Goal: Information Seeking & Learning: Learn about a topic

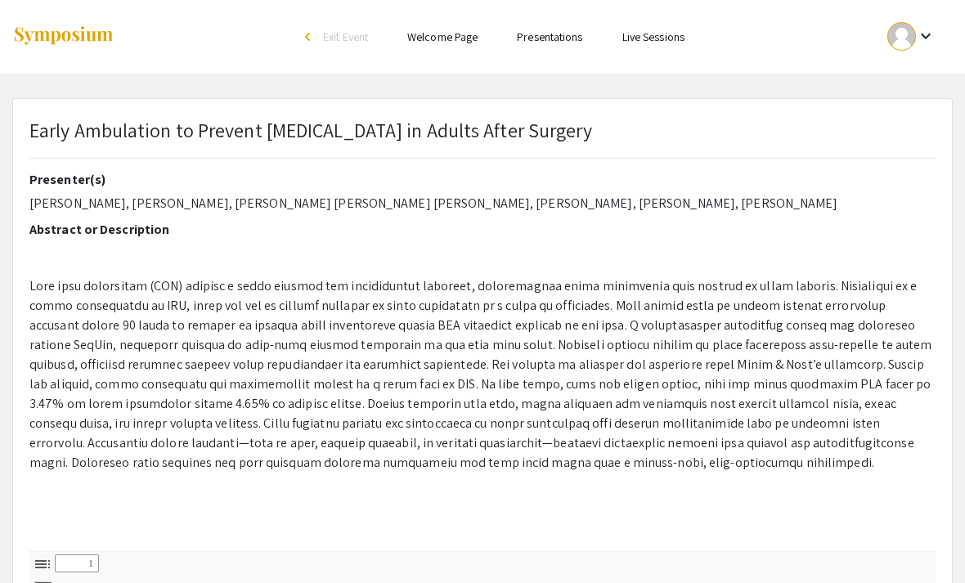
select select "custom"
type input "0"
select select "custom"
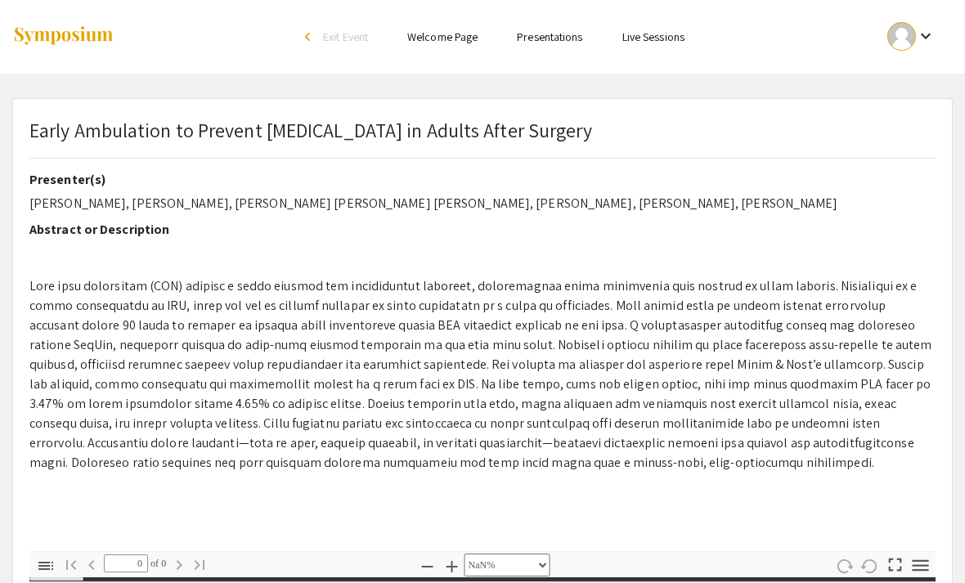
type input "1"
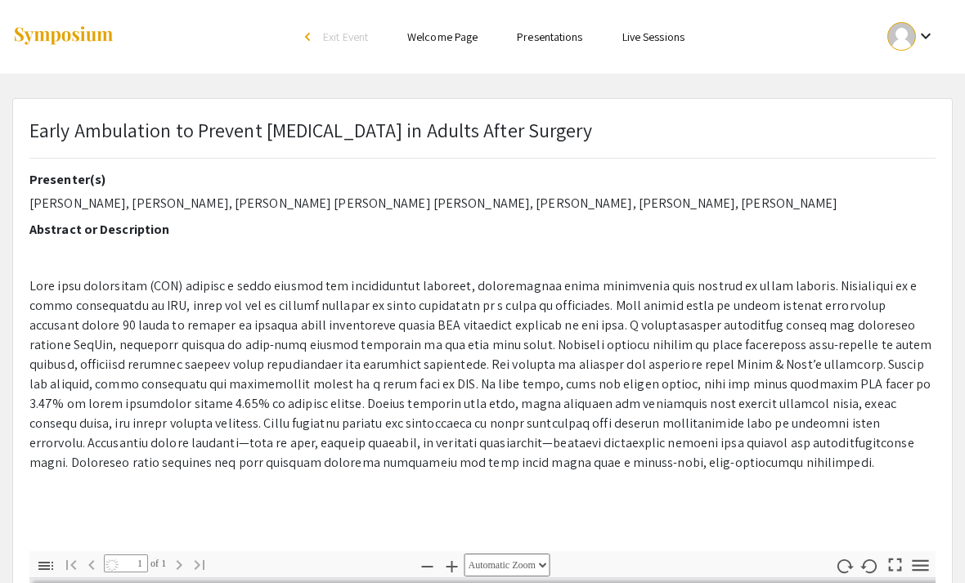
select select "auto"
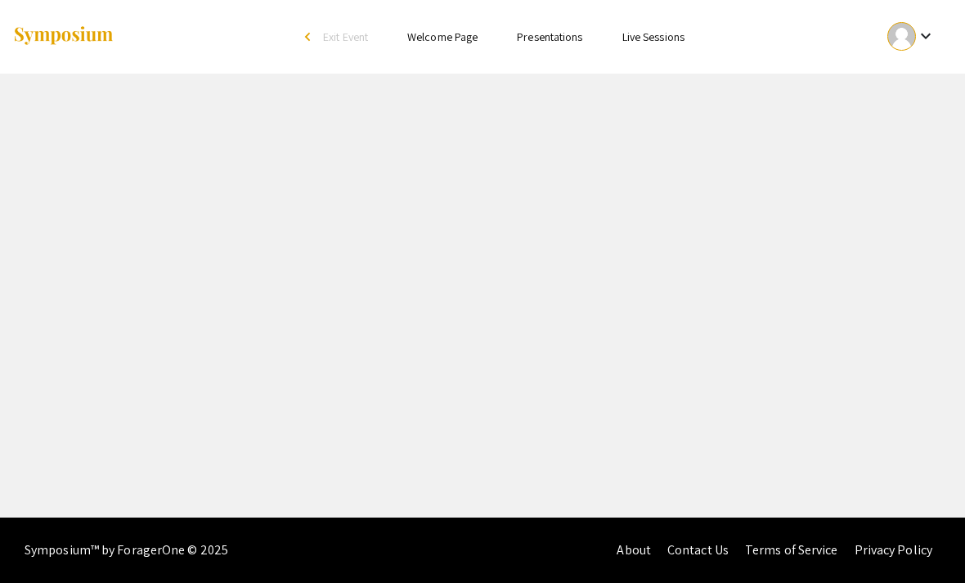
select select "custom"
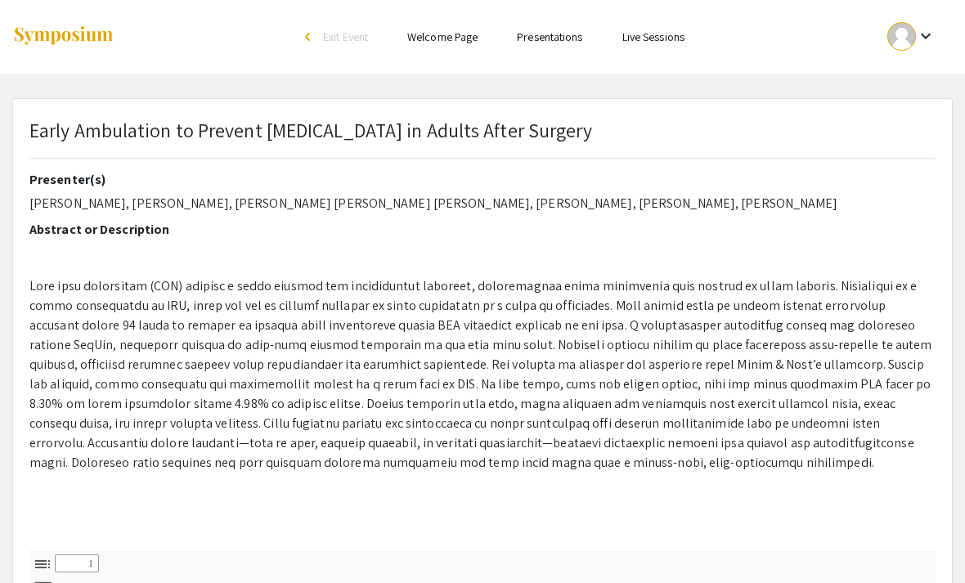
type input "0"
select select "custom"
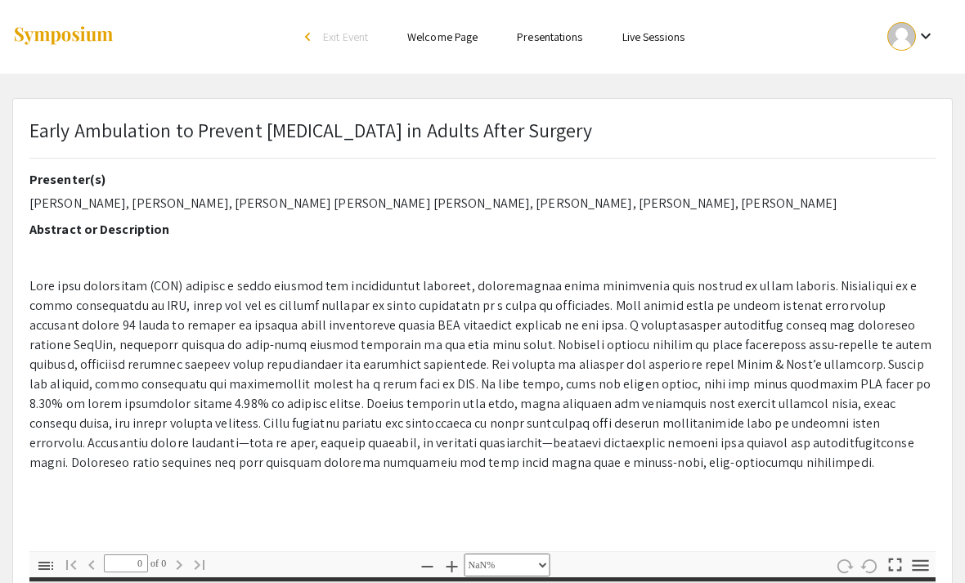
type input "1"
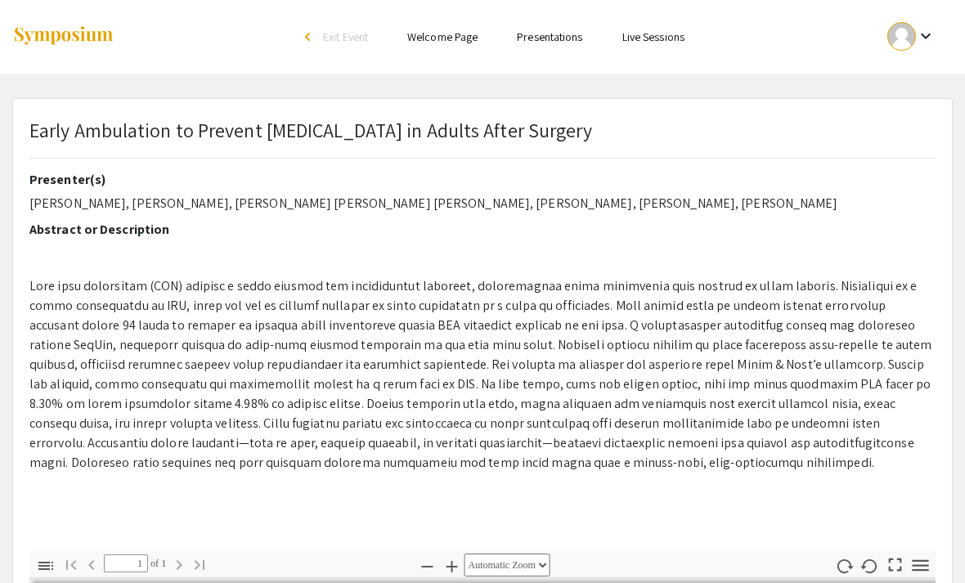
select select "auto"
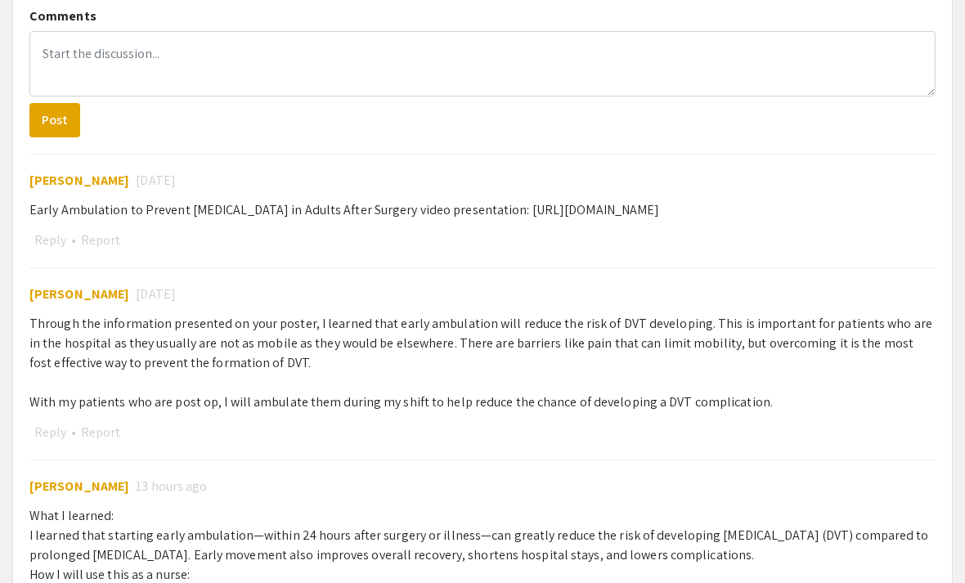
scroll to position [1292, 0]
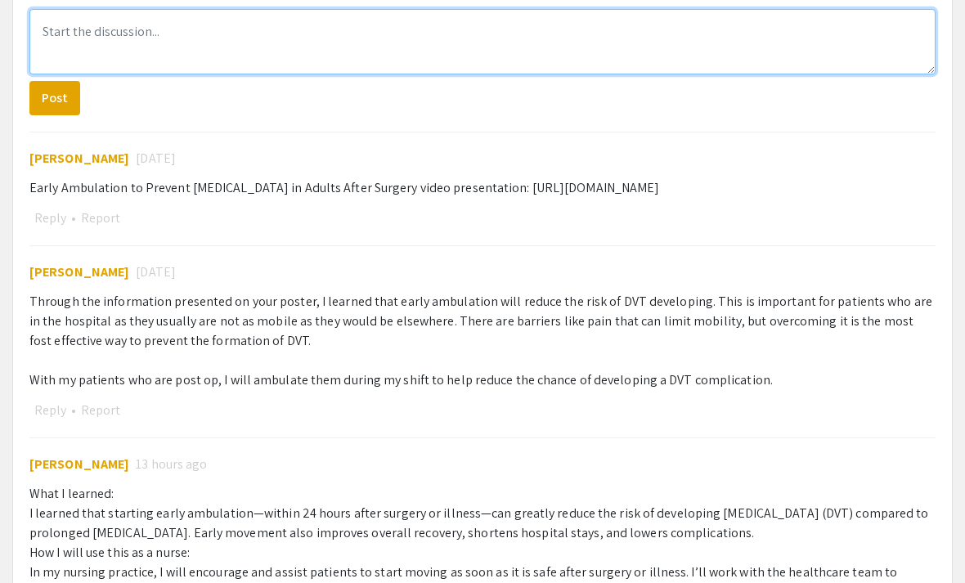
click at [776, 55] on textarea at bounding box center [482, 42] width 907 height 65
type textarea "T"
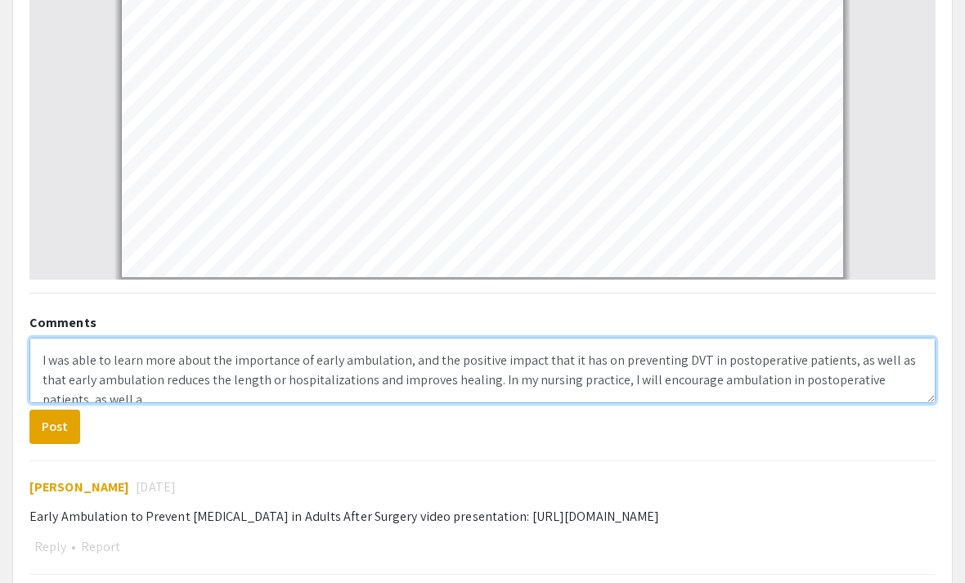
scroll to position [7, 0]
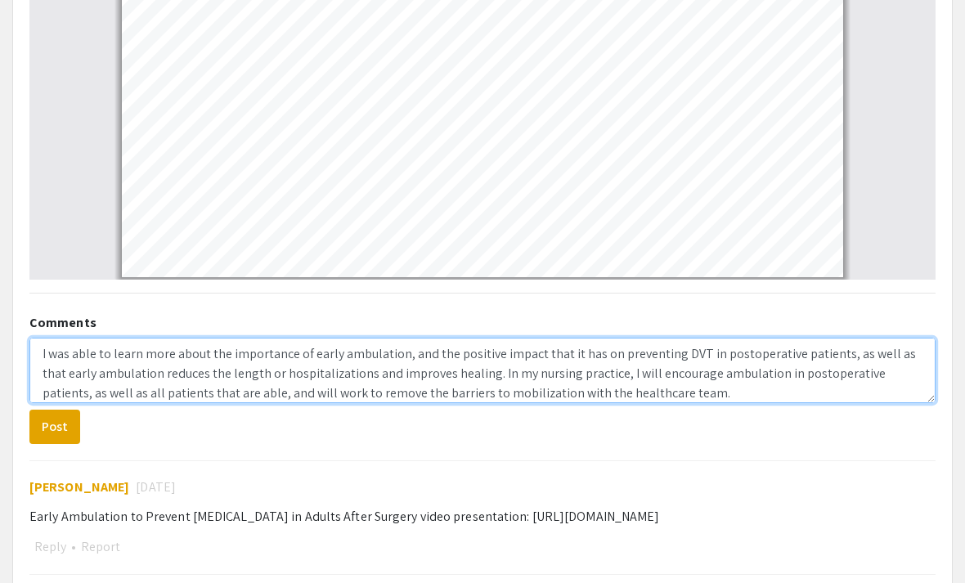
type textarea "I was able to learn more about the importance of early ambulation, and the posi…"
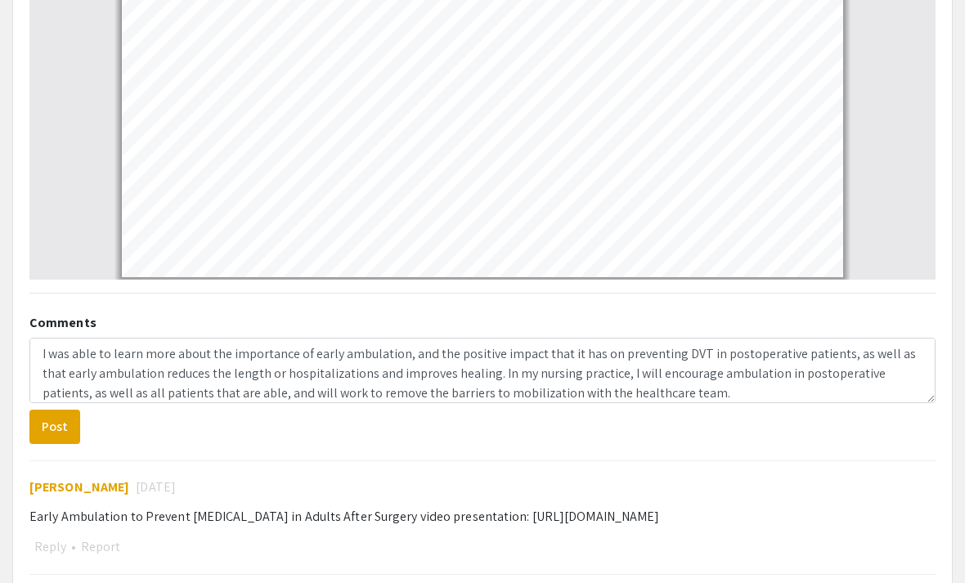
click at [65, 421] on button "Post" at bounding box center [54, 427] width 51 height 34
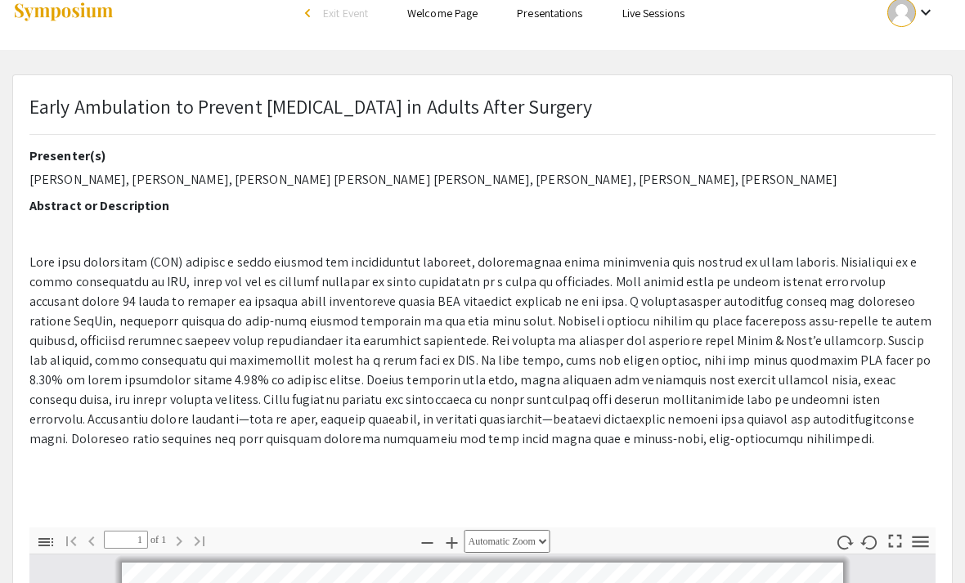
scroll to position [0, 0]
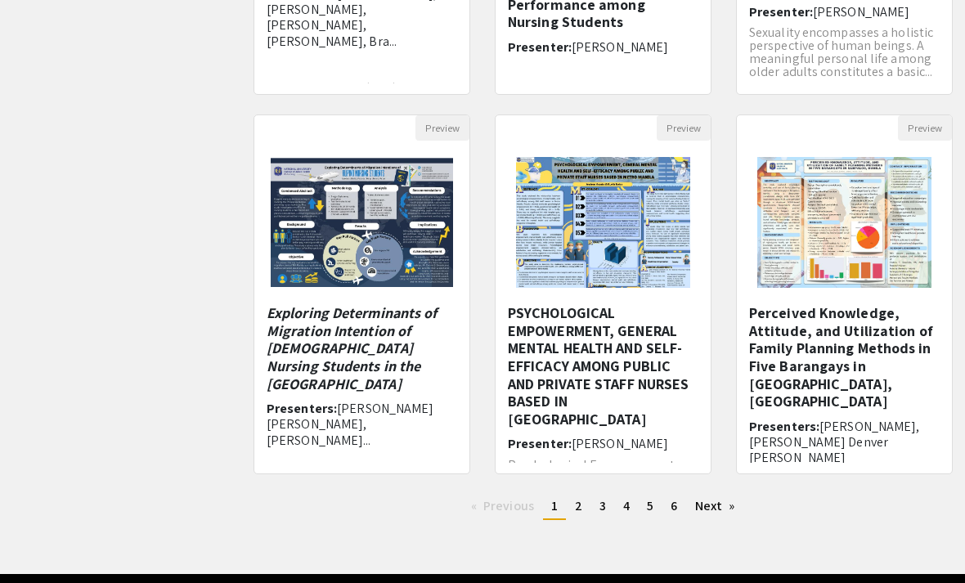
scroll to position [449, 0]
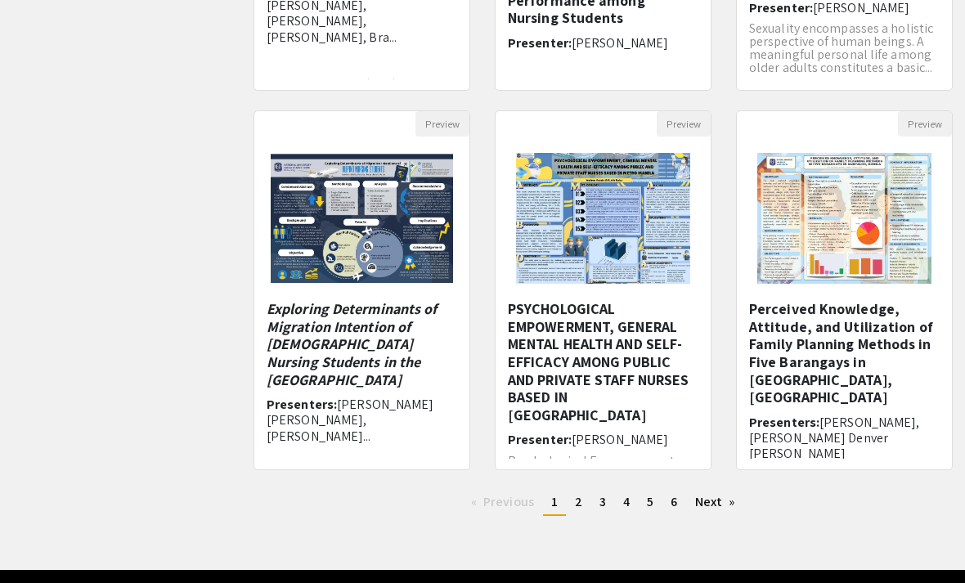
click at [713, 509] on link "Next page" at bounding box center [715, 502] width 56 height 25
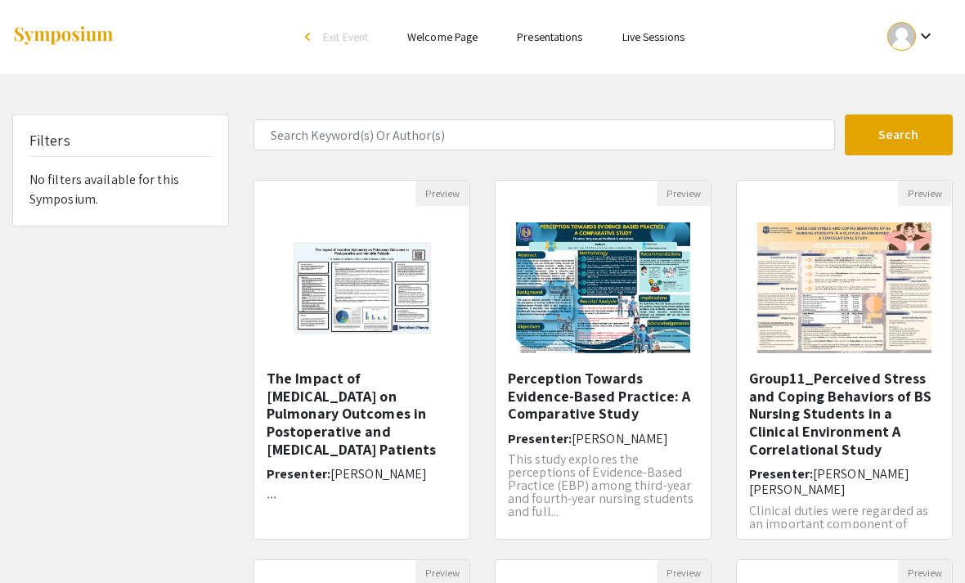
click at [362, 430] on h5 "The Impact of [MEDICAL_DATA] on Pulmonary Outcomes in ​Postoperative and [MEDIC…" at bounding box center [362, 414] width 191 height 88
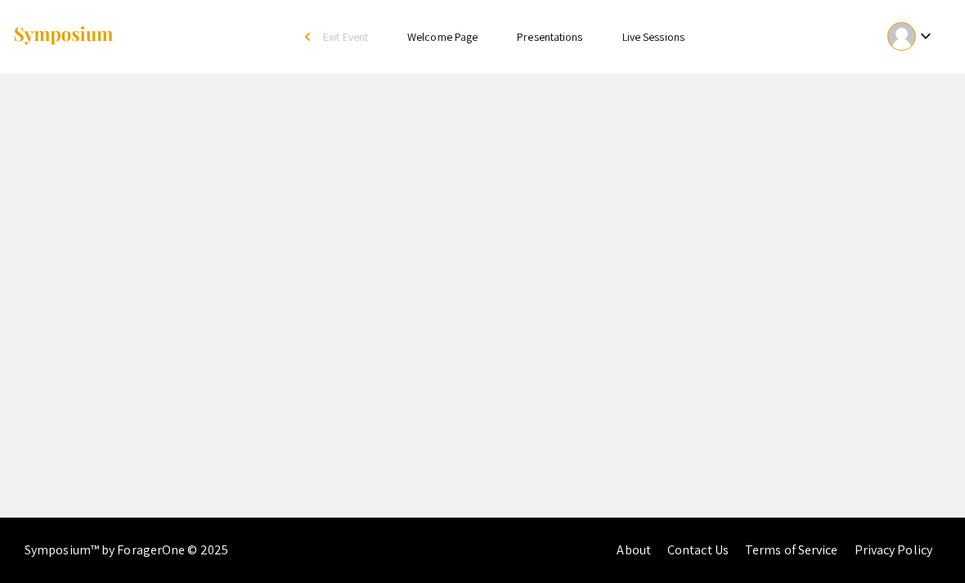
select select "custom"
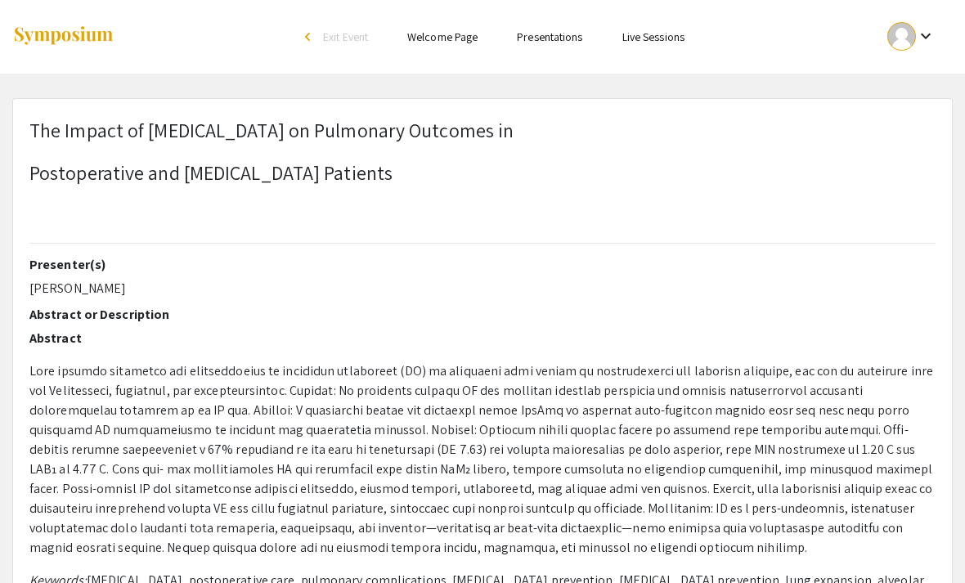
type input "0"
select select "custom"
type input "1"
select select "auto"
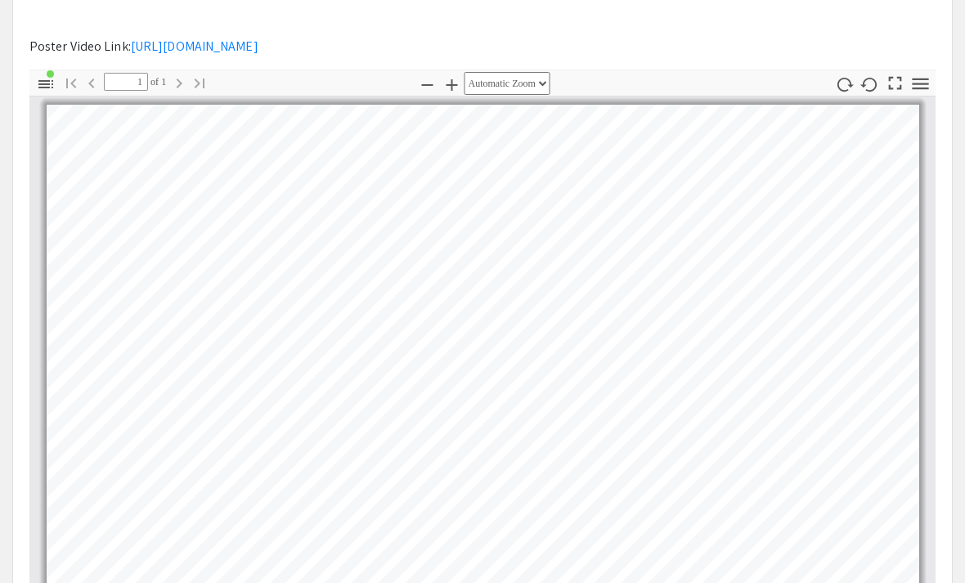
scroll to position [671, 0]
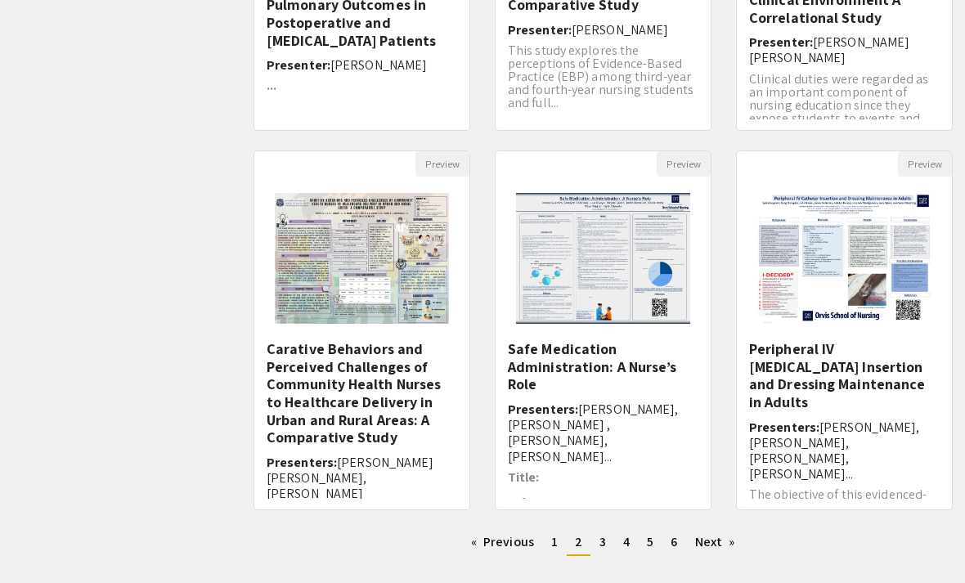
scroll to position [449, 0]
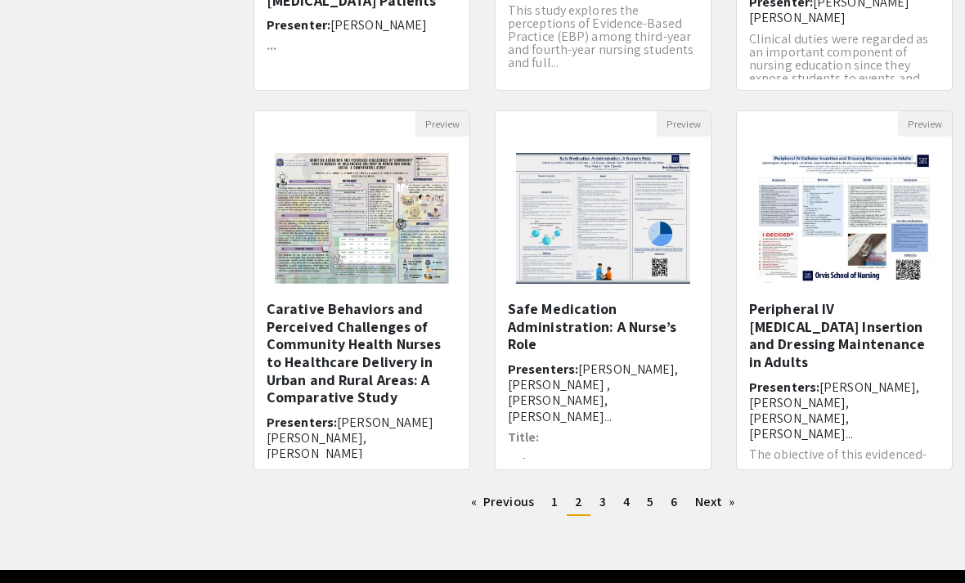
click at [667, 410] on div "Safe Medication Administration: A Nurse’s Role Presenters: [PERSON_NAME], [PERS…" at bounding box center [603, 379] width 191 height 159
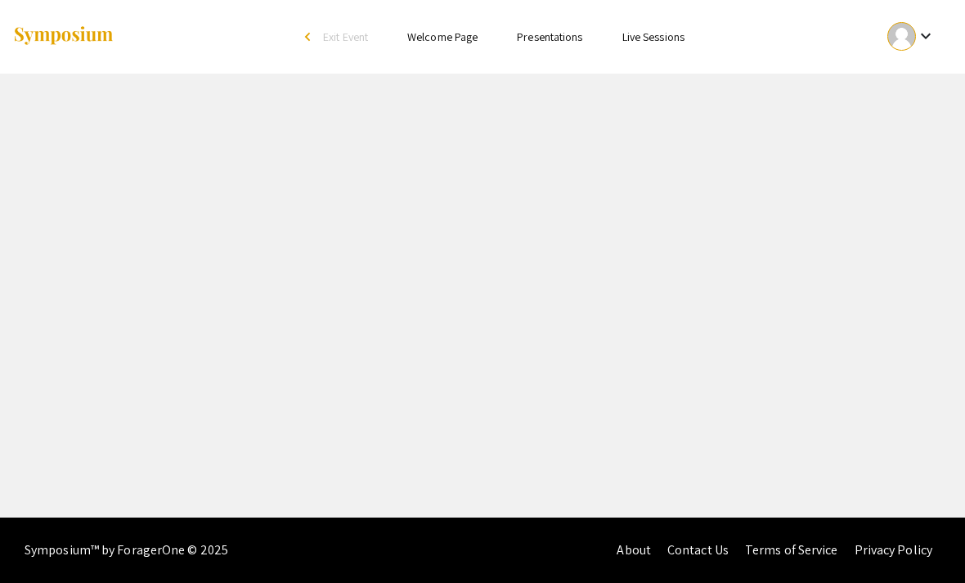
select select "custom"
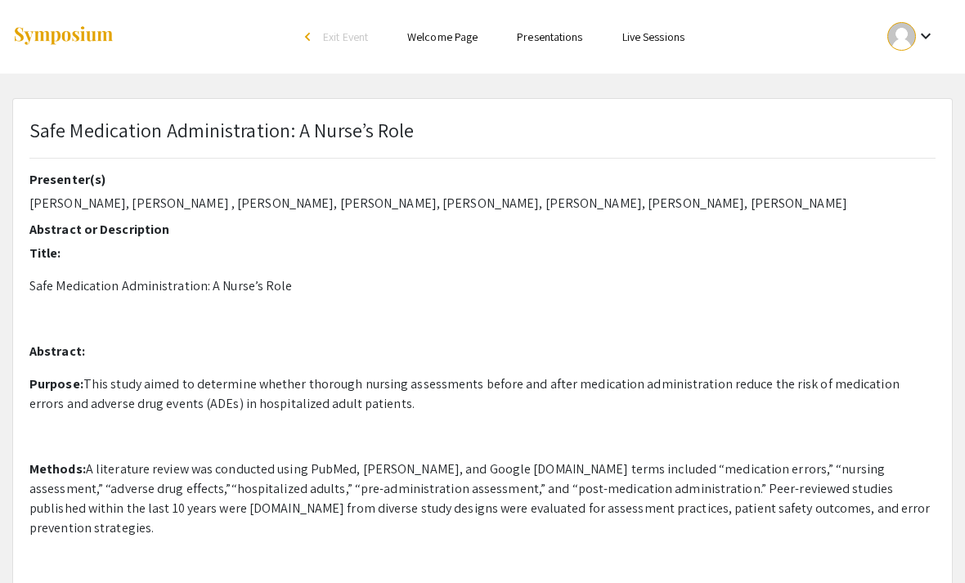
type input "0"
select select "custom"
type input "1"
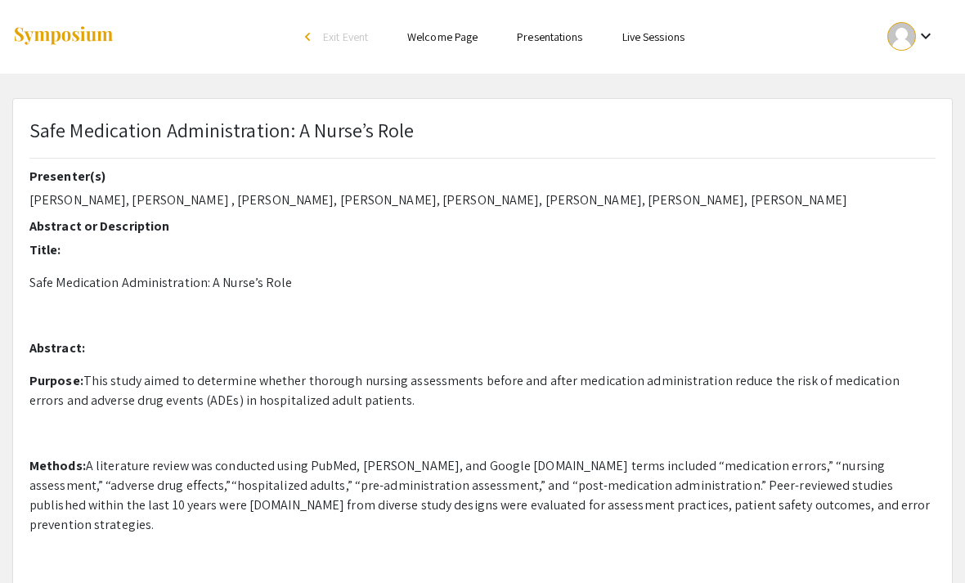
select select "auto"
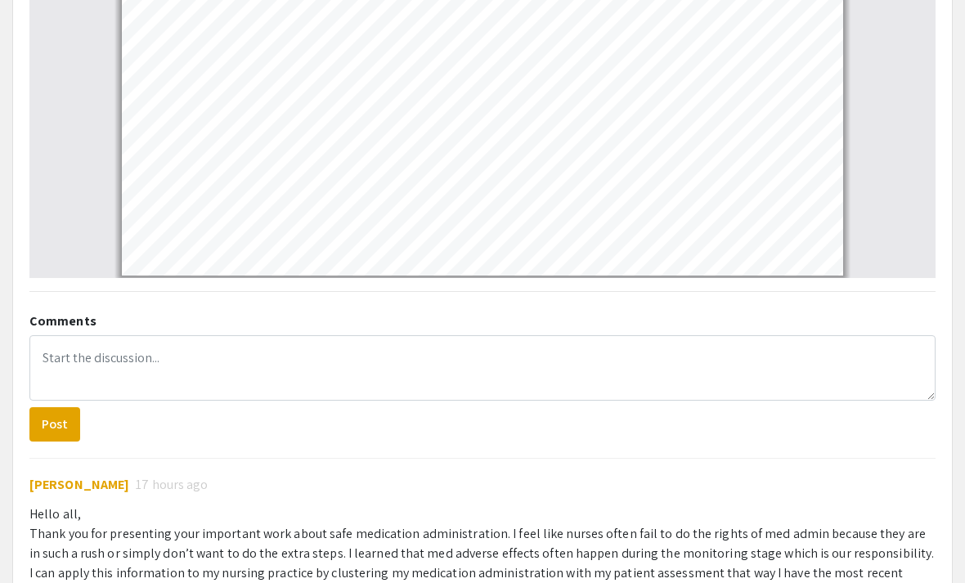
scroll to position [1037, 0]
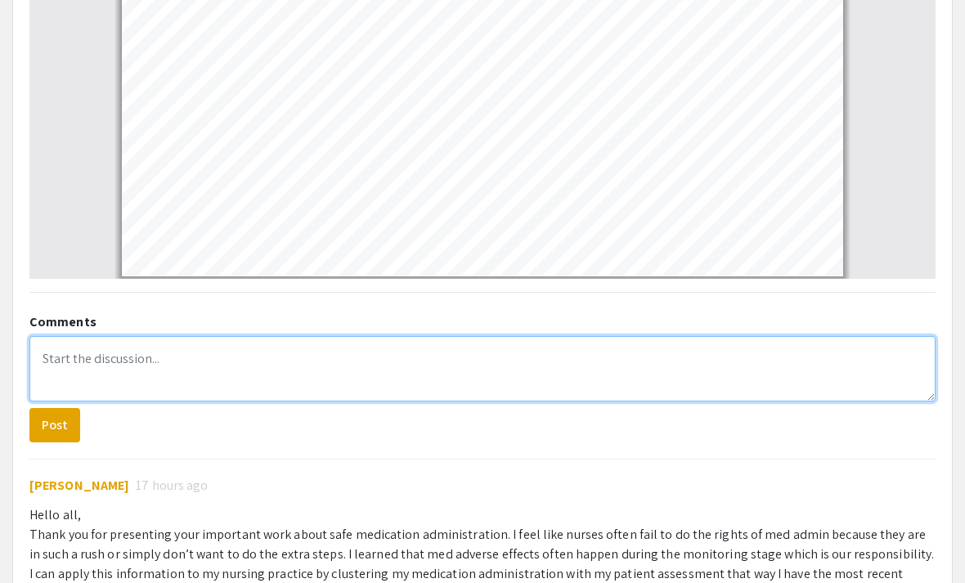
click at [836, 368] on textarea at bounding box center [482, 369] width 907 height 65
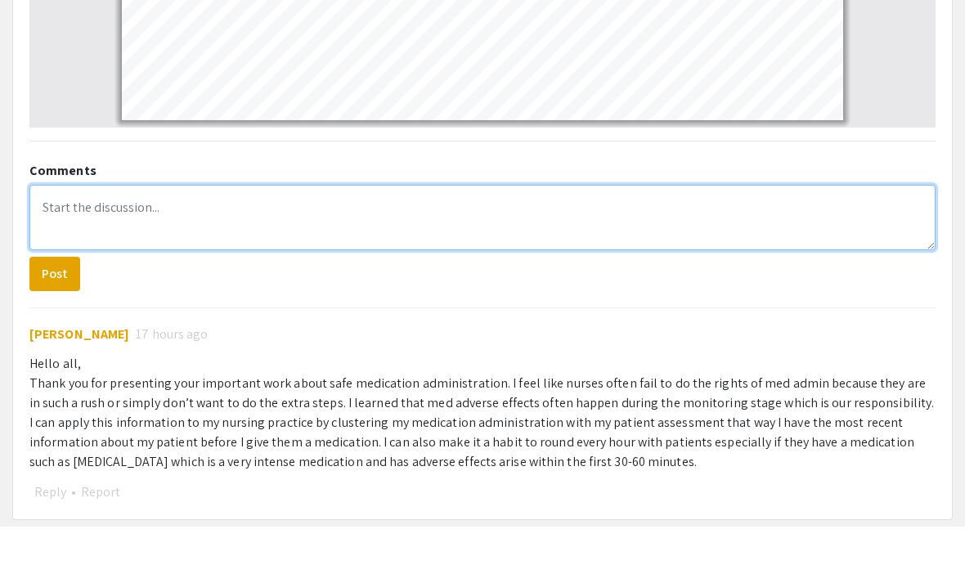
scroll to position [1141, 0]
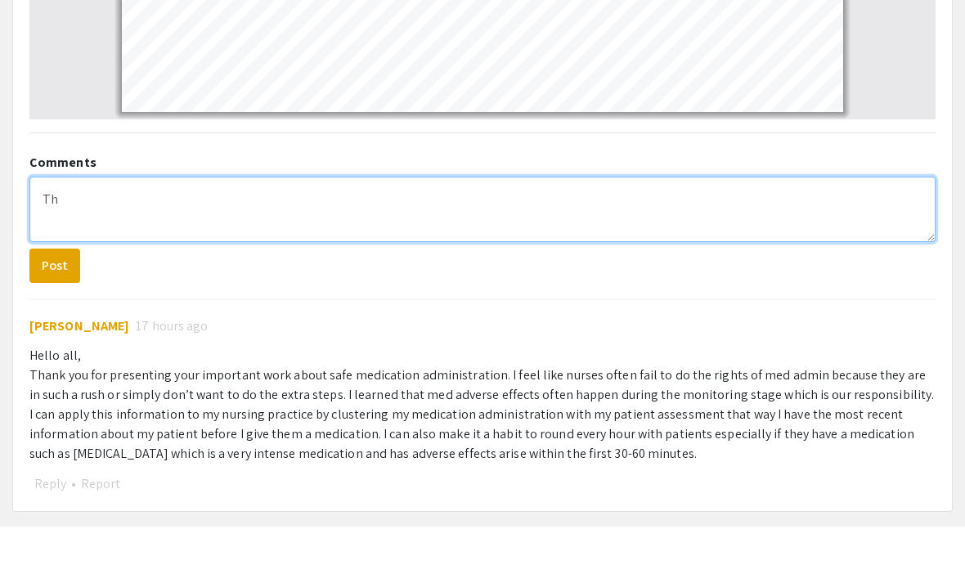
type textarea "T"
type textarea "D"
type textarea "While reviewing this presentation"
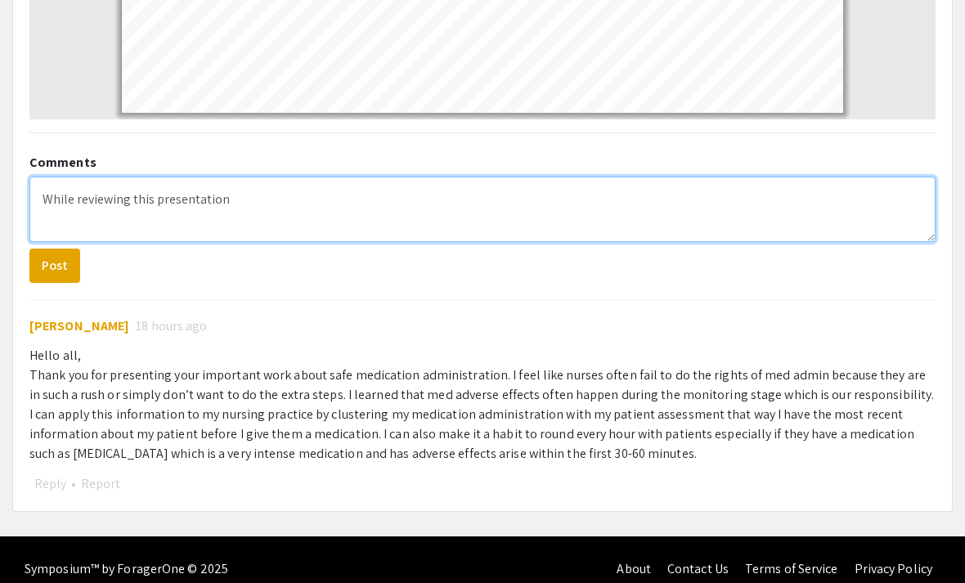
scroll to position [0, 0]
